Goal: Entertainment & Leisure: Browse casually

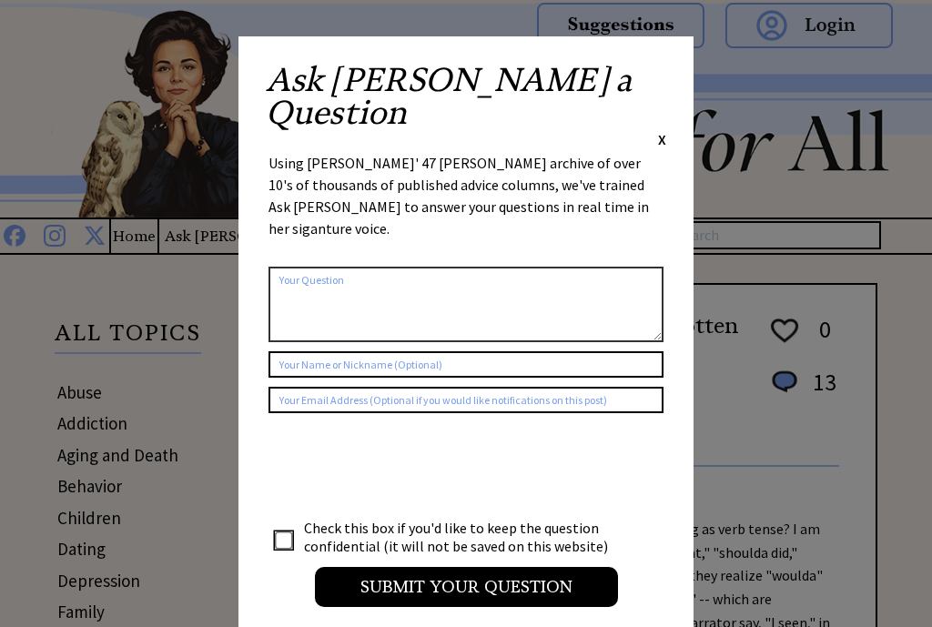
click at [663, 130] on span "X" at bounding box center [662, 139] width 8 height 18
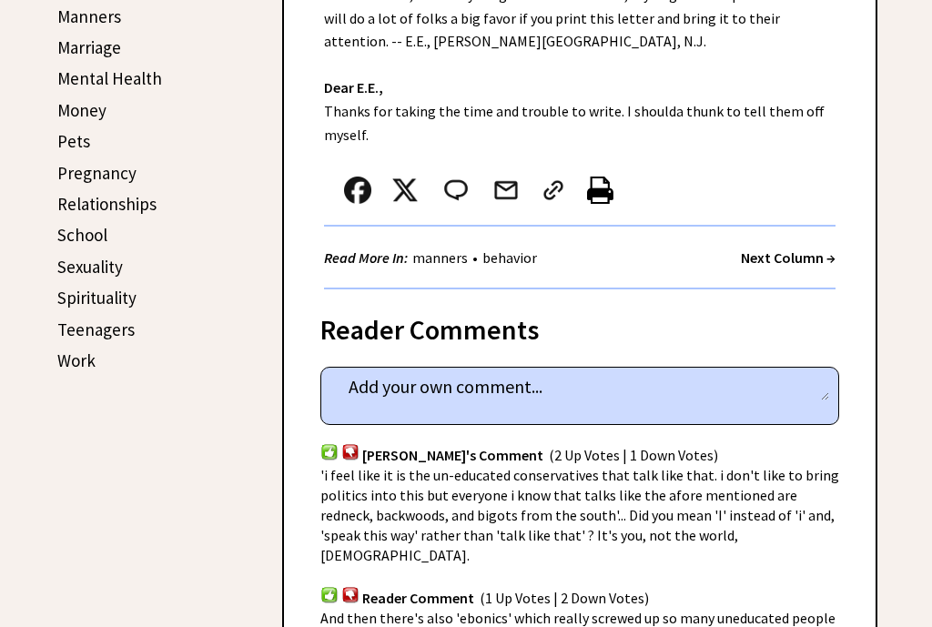
scroll to position [715, 0]
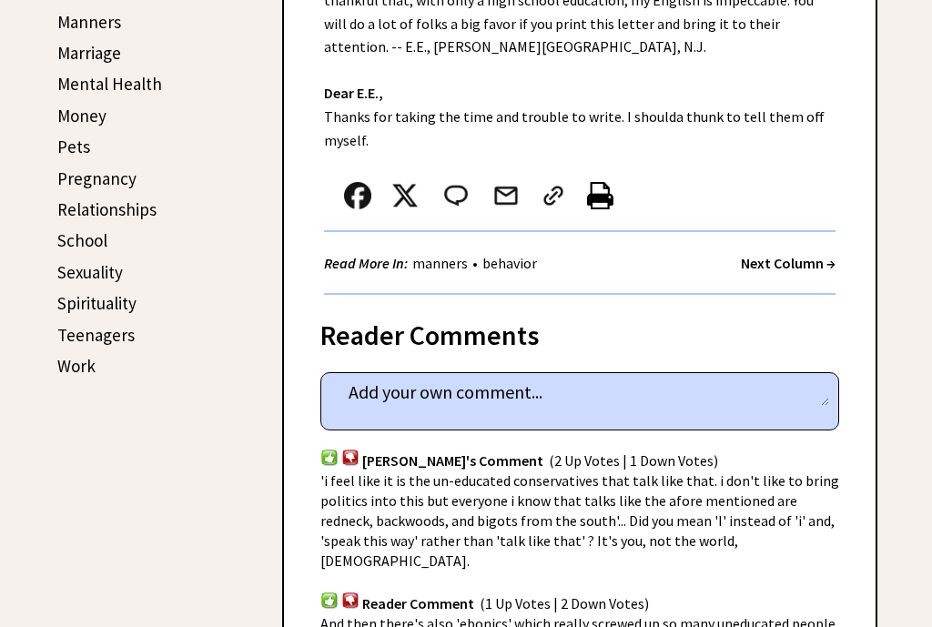
click at [794, 254] on strong "Next Column →" at bounding box center [788, 263] width 95 height 18
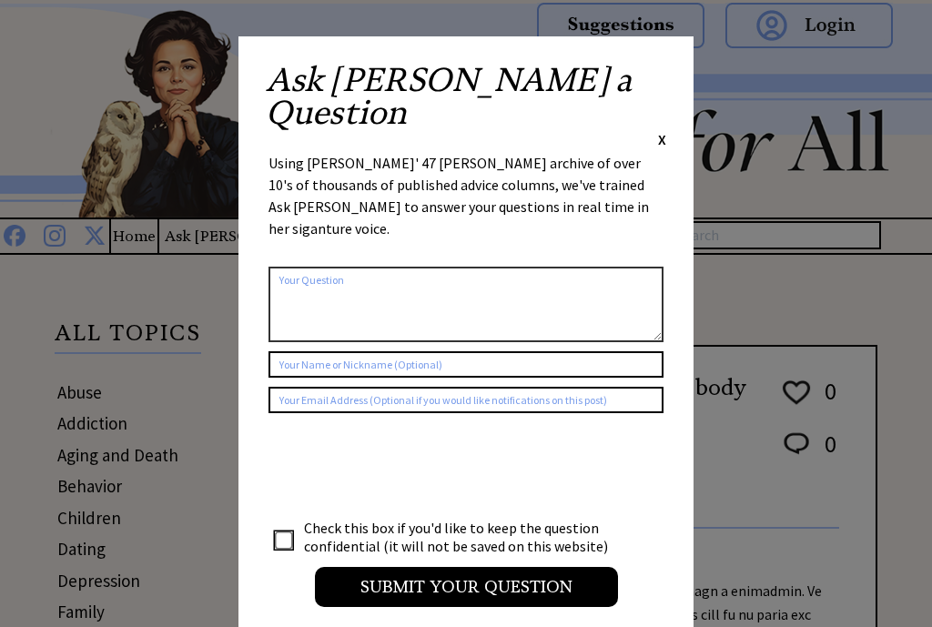
click at [663, 130] on span "X" at bounding box center [662, 139] width 8 height 18
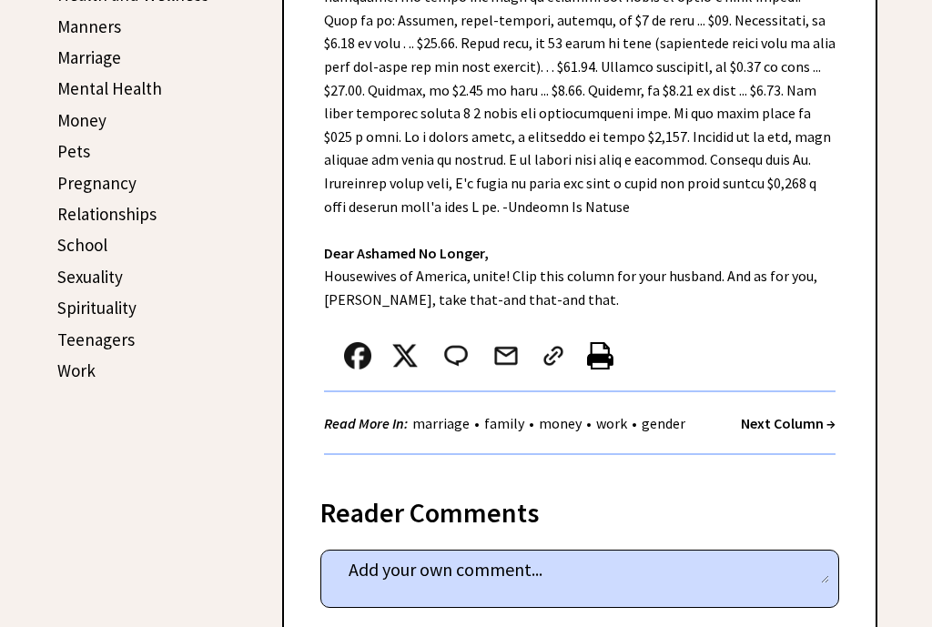
scroll to position [713, 0]
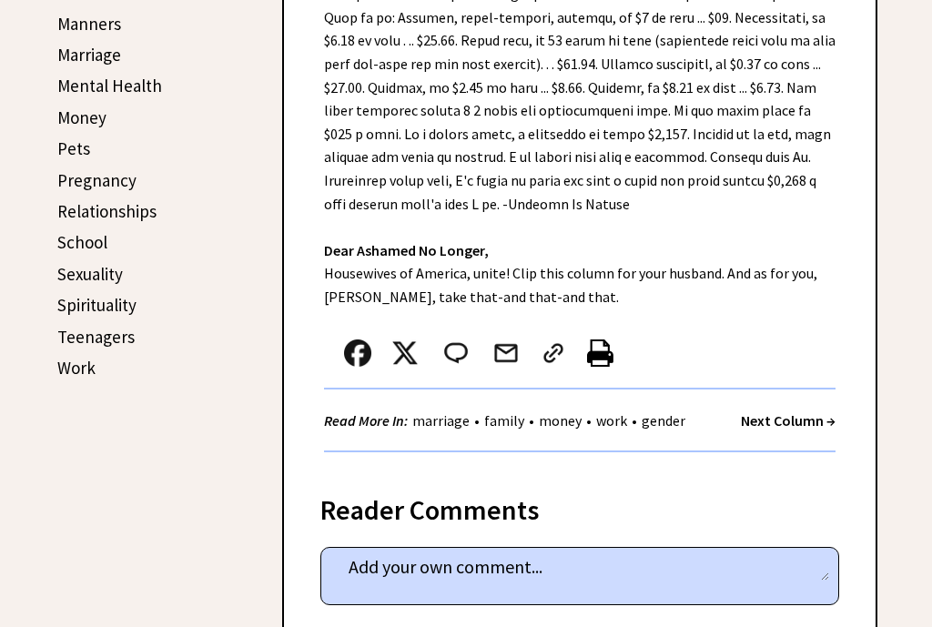
click at [791, 418] on strong "Next Column →" at bounding box center [788, 420] width 95 height 18
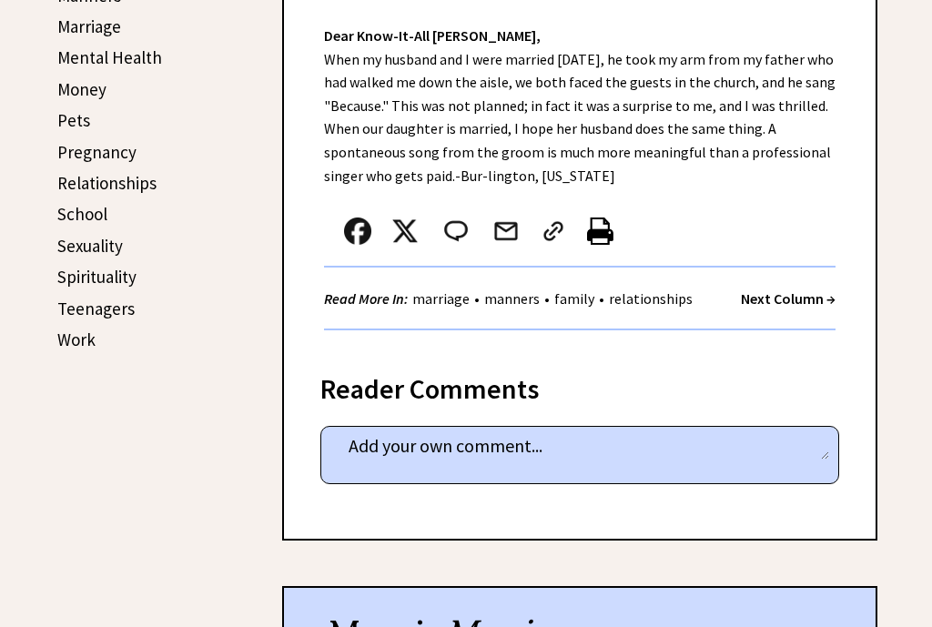
scroll to position [745, 0]
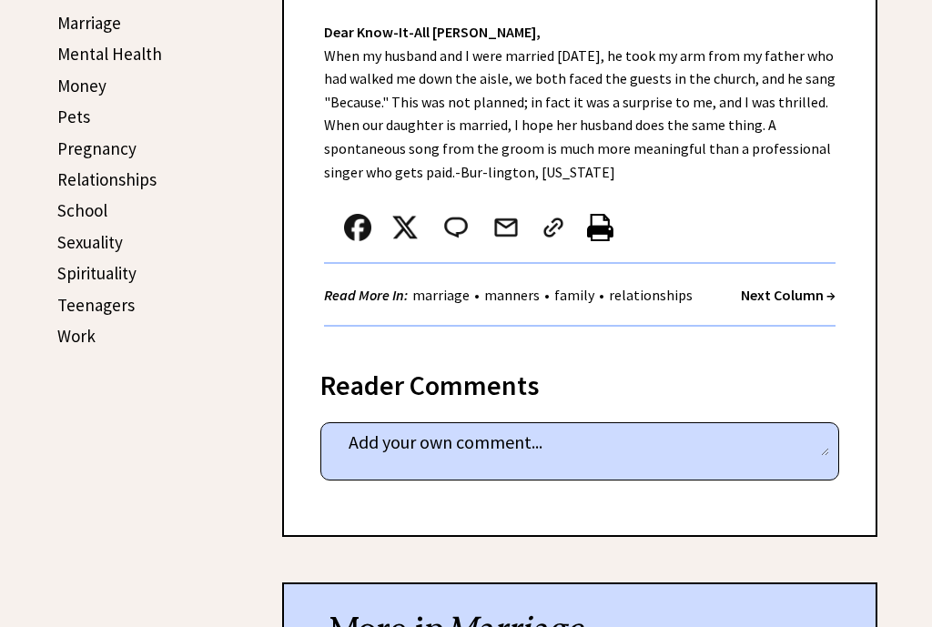
click at [791, 297] on strong "Next Column →" at bounding box center [788, 295] width 95 height 18
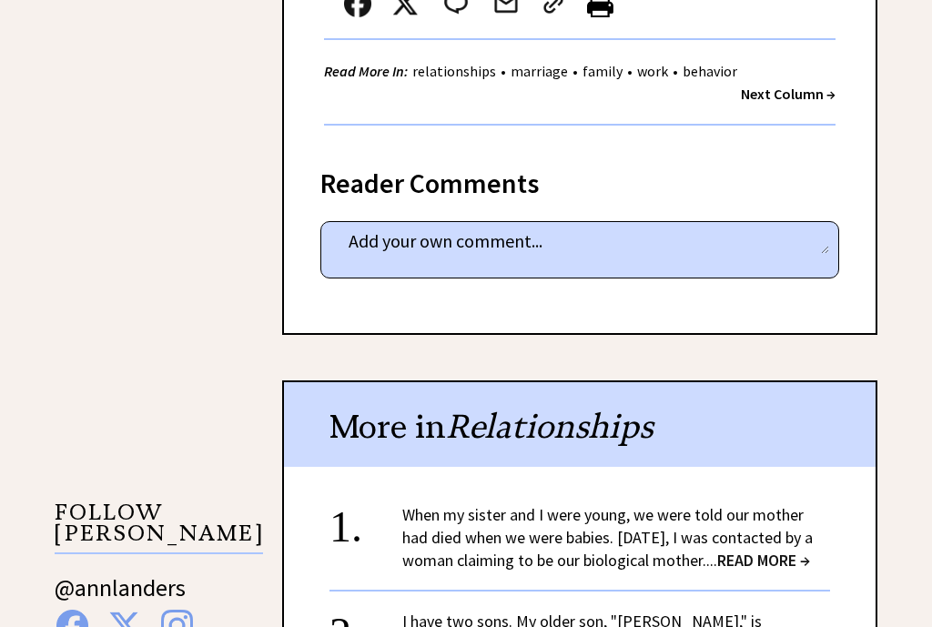
scroll to position [1284, 0]
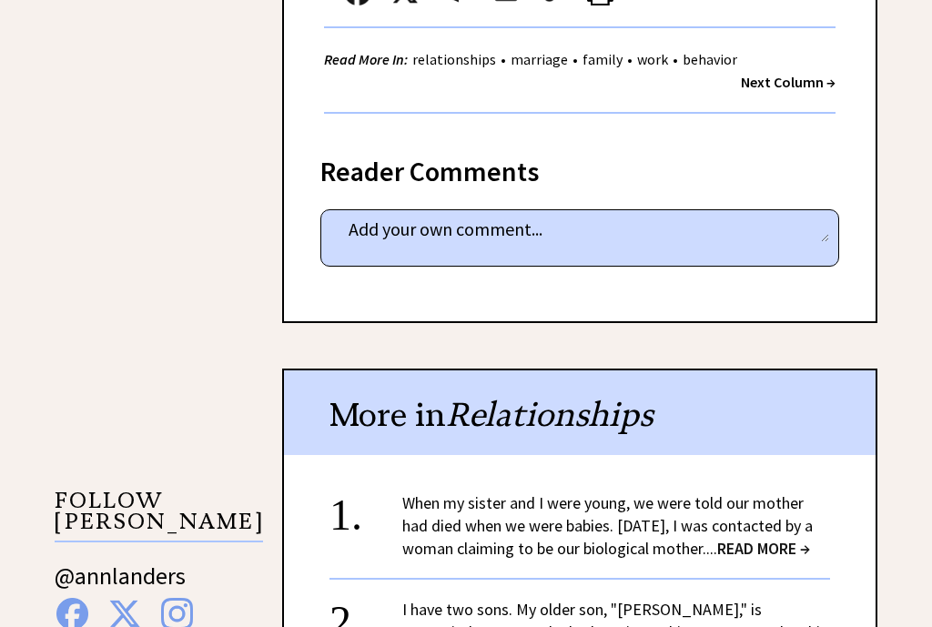
click at [781, 541] on span "READ MORE →" at bounding box center [763, 548] width 93 height 21
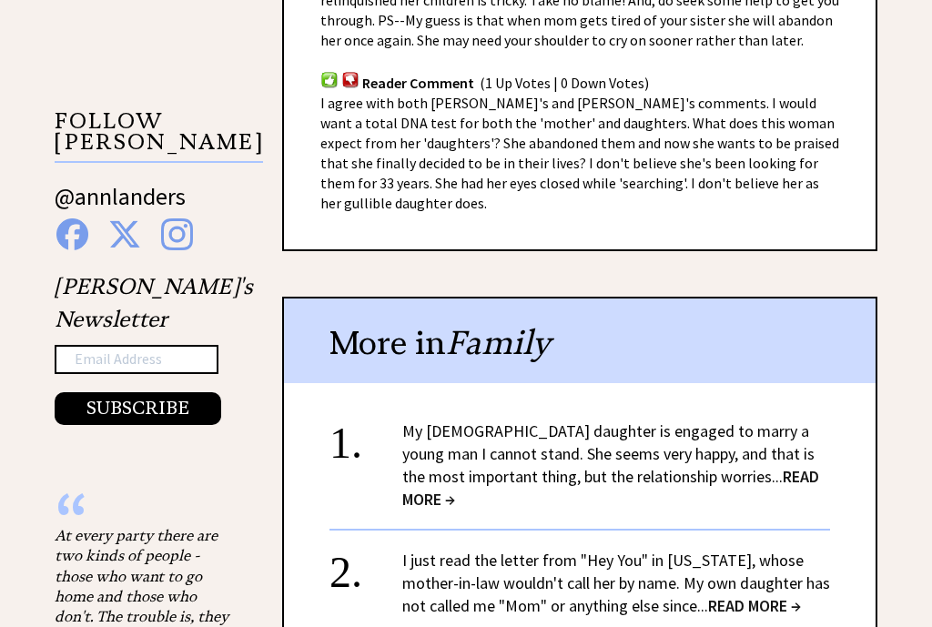
scroll to position [1665, 0]
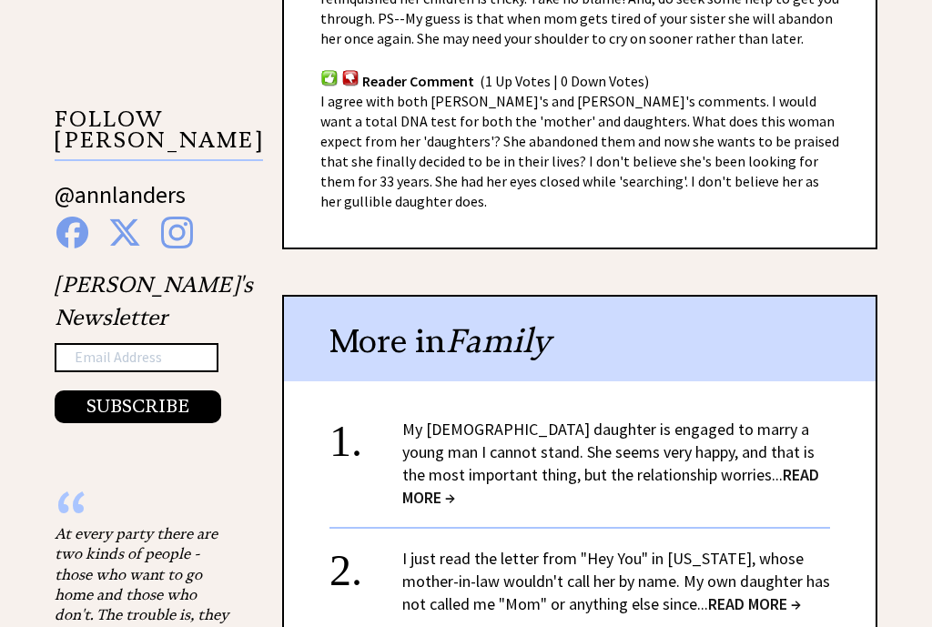
click at [764, 464] on span "READ MORE →" at bounding box center [610, 486] width 417 height 44
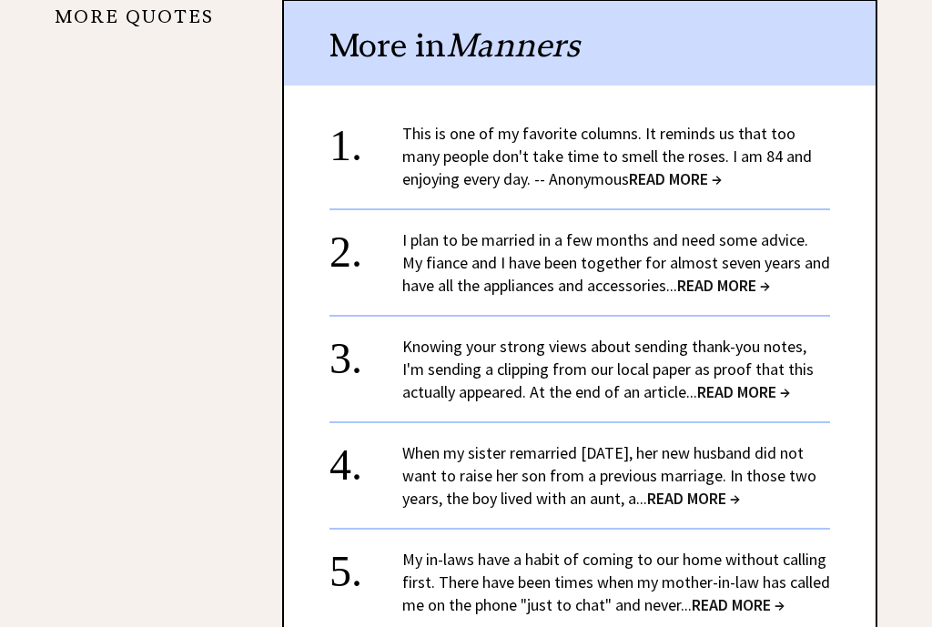
scroll to position [1846, 0]
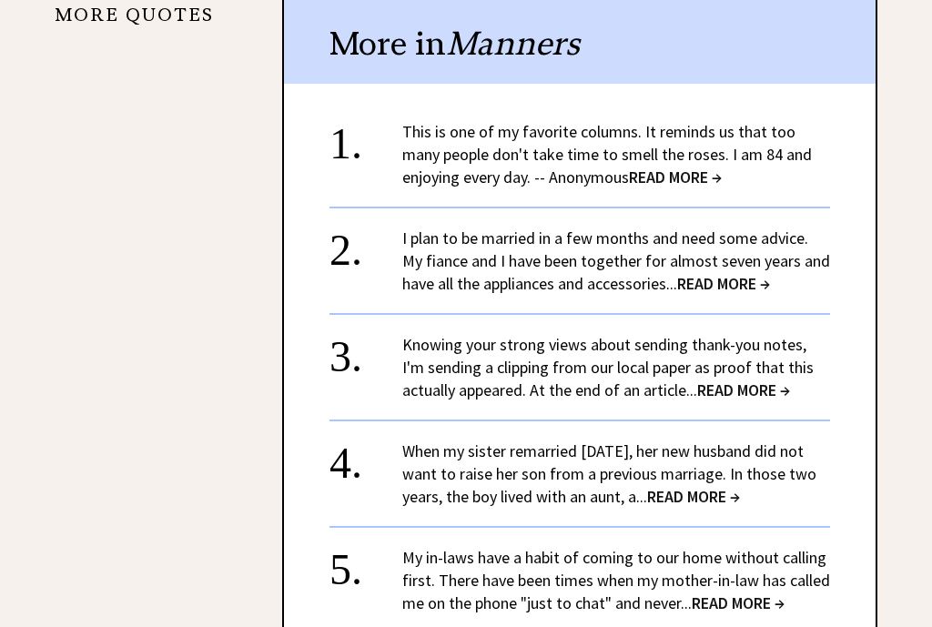
click at [729, 273] on span "READ MORE →" at bounding box center [723, 283] width 93 height 21
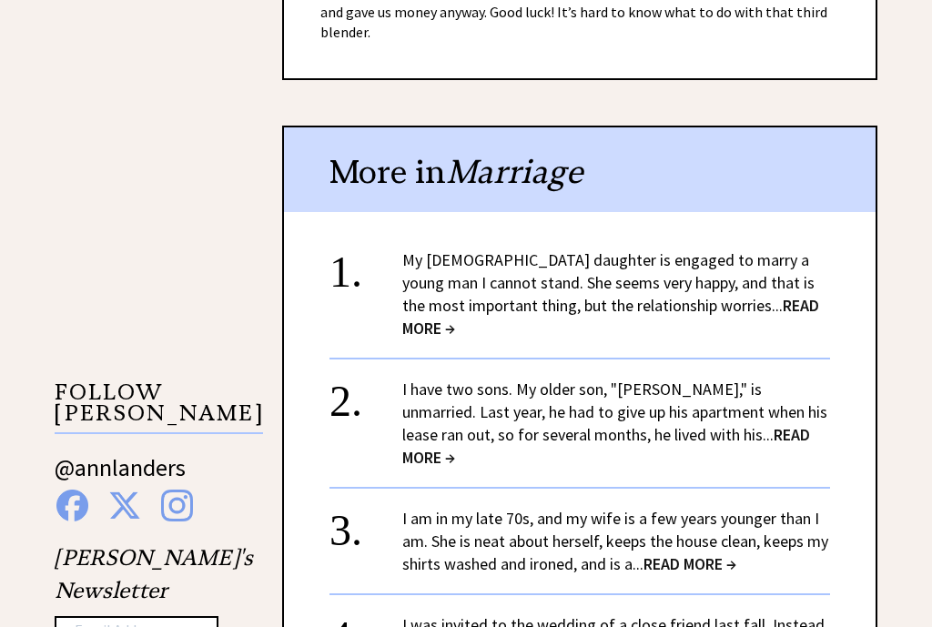
scroll to position [1393, 0]
click at [722, 423] on span "READ MORE →" at bounding box center [606, 445] width 408 height 44
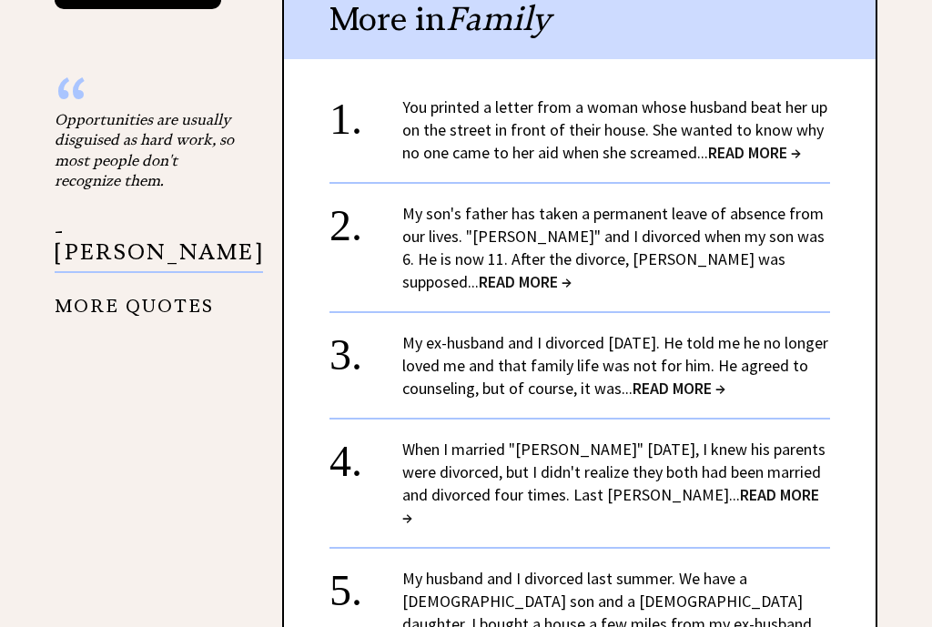
scroll to position [2078, 0]
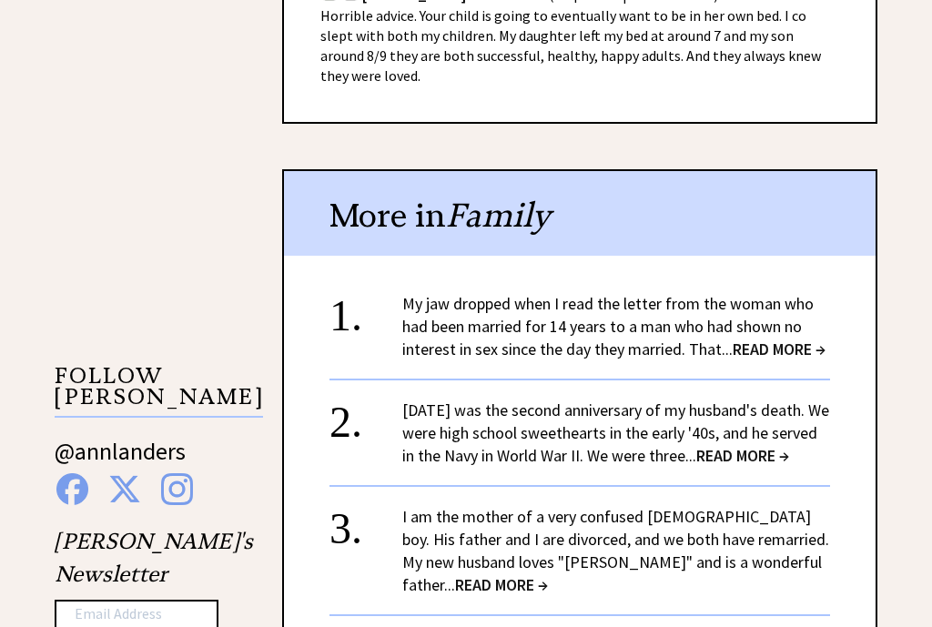
scroll to position [1546, 0]
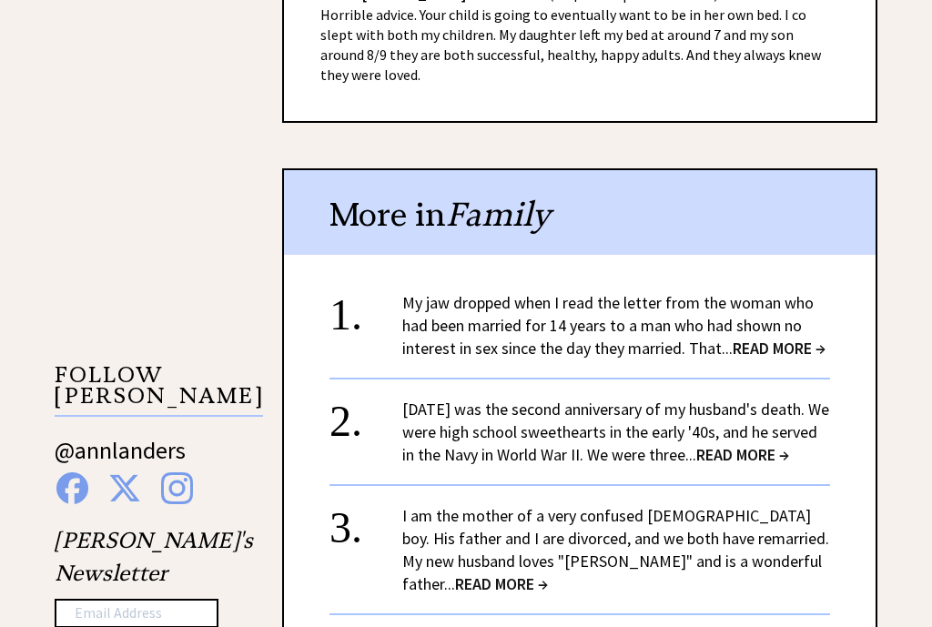
click at [786, 338] on span "READ MORE →" at bounding box center [779, 348] width 93 height 21
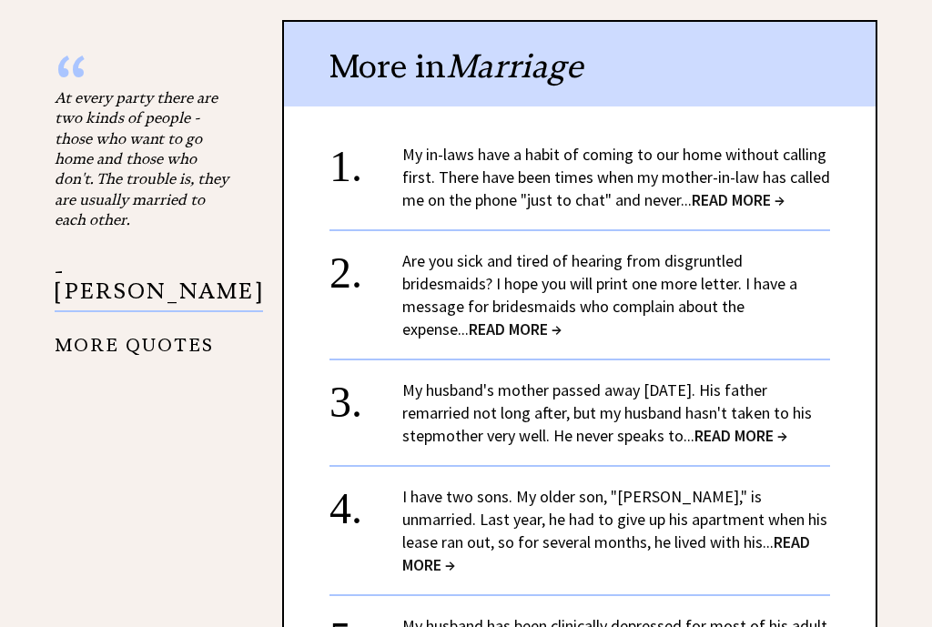
scroll to position [2246, 0]
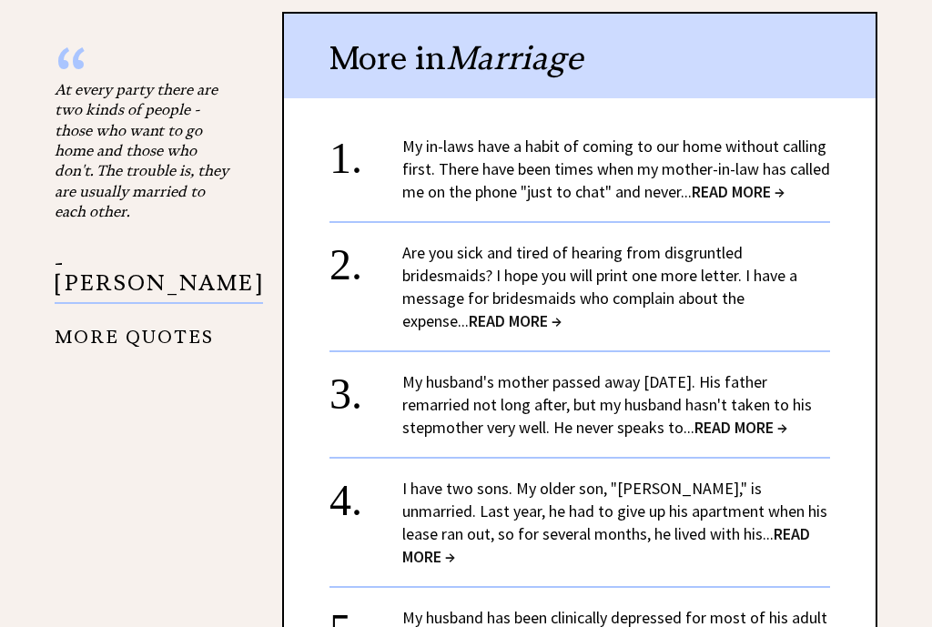
click at [744, 417] on span "READ MORE →" at bounding box center [740, 427] width 93 height 21
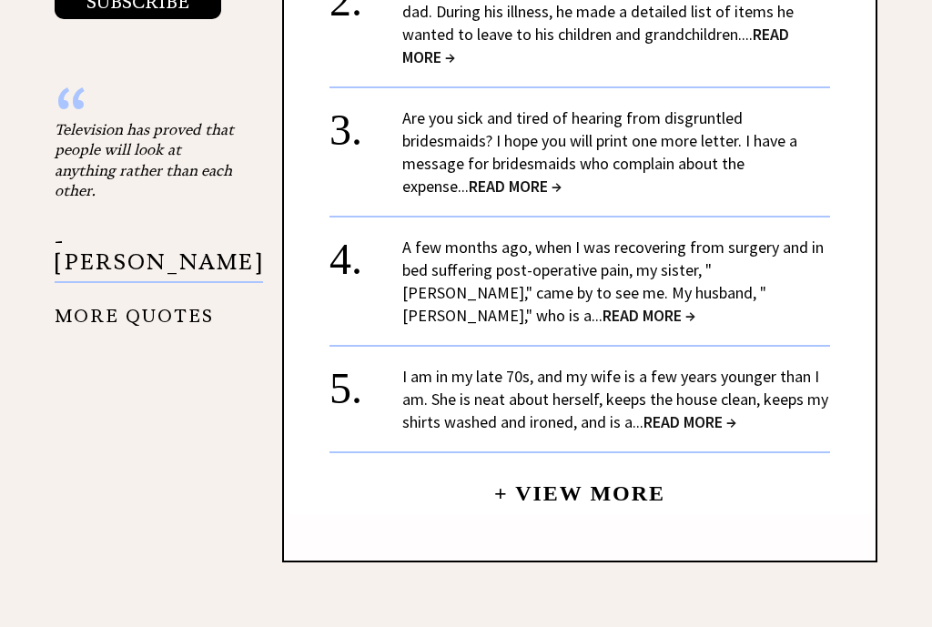
scroll to position [2080, 0]
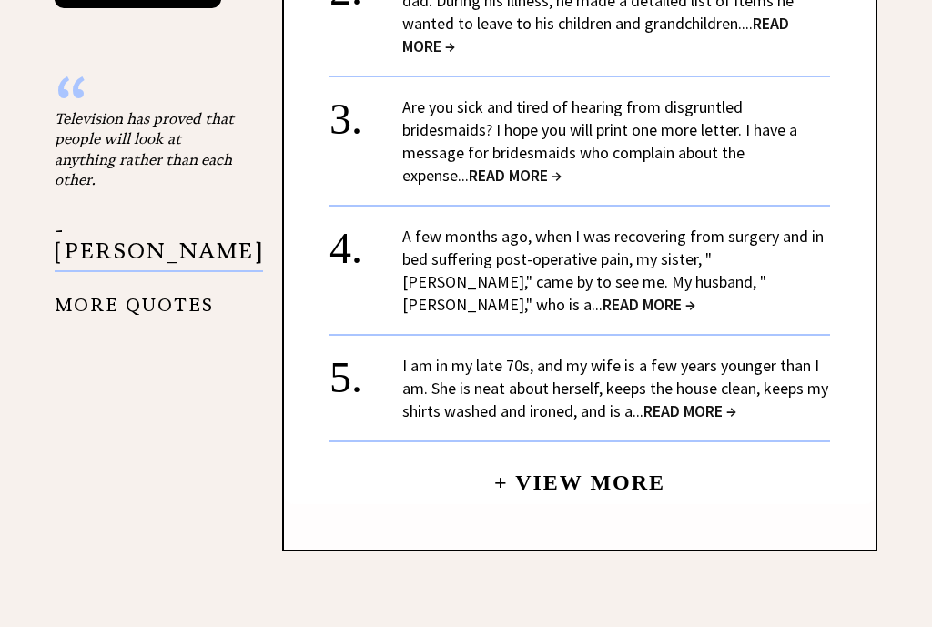
click at [695, 294] on span "READ MORE →" at bounding box center [648, 304] width 93 height 21
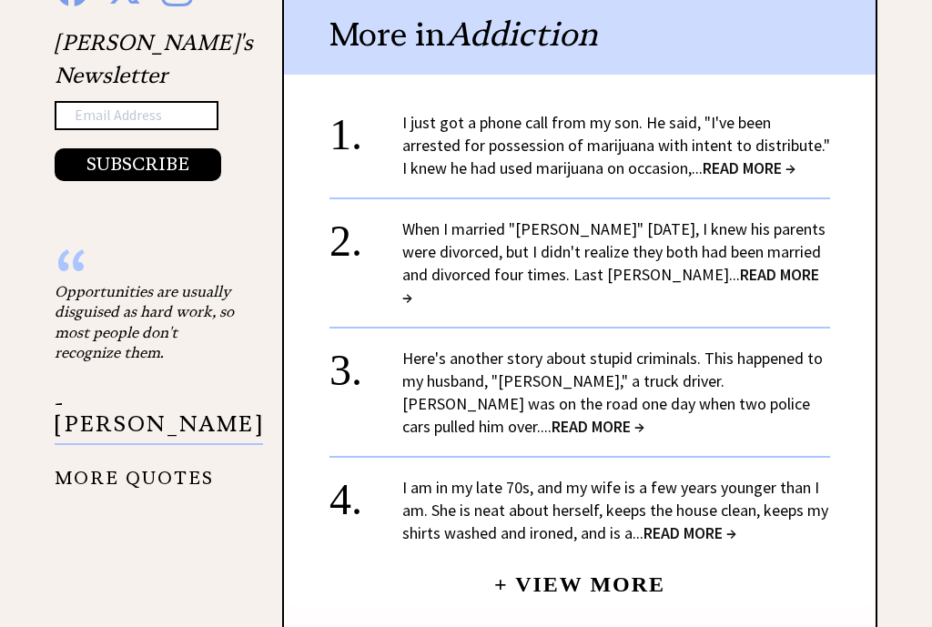
scroll to position [1726, 0]
click at [708, 521] on span "READ MORE →" at bounding box center [689, 531] width 93 height 21
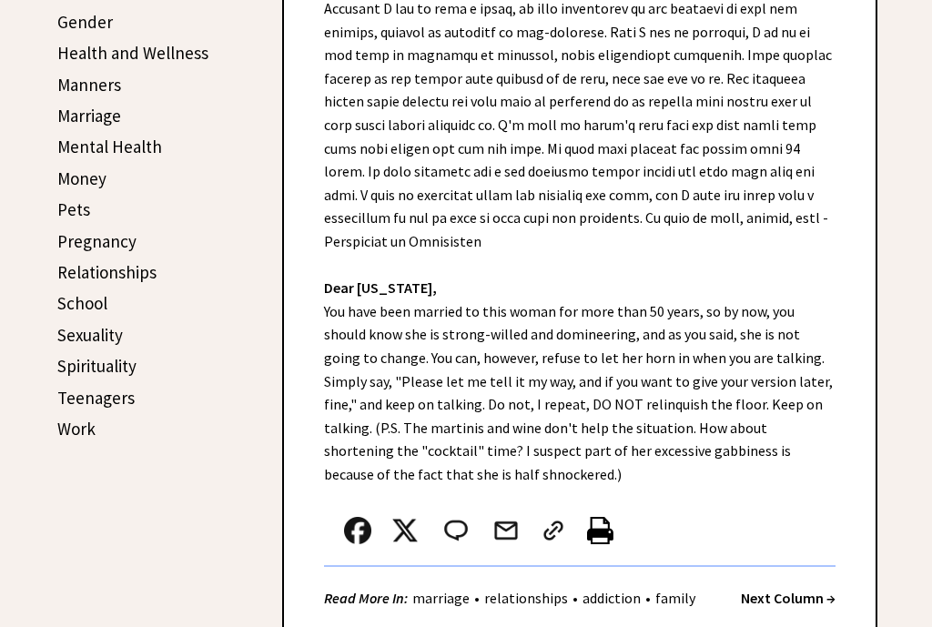
scroll to position [670, 0]
